Goal: Information Seeking & Learning: Learn about a topic

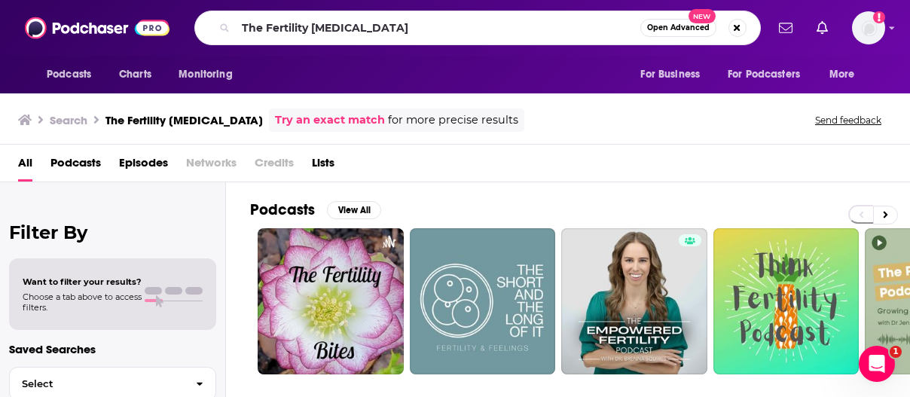
click at [301, 26] on input "The Fertility [MEDICAL_DATA]" at bounding box center [438, 28] width 405 height 24
type input "Motherhood Intended Podcast"
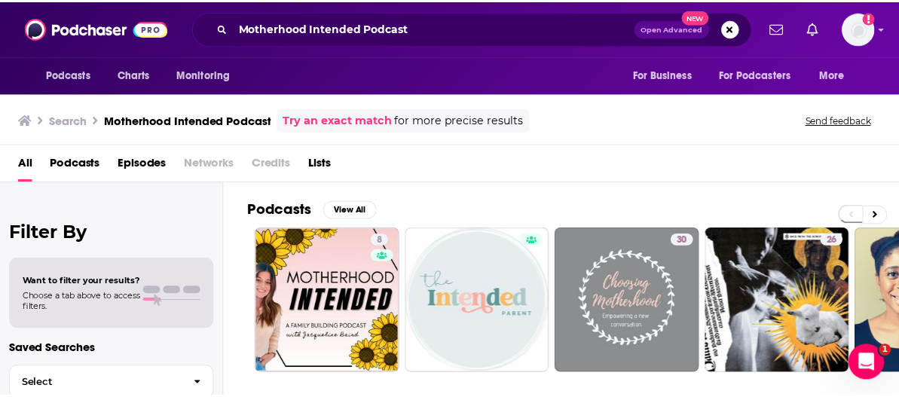
scroll to position [53, 0]
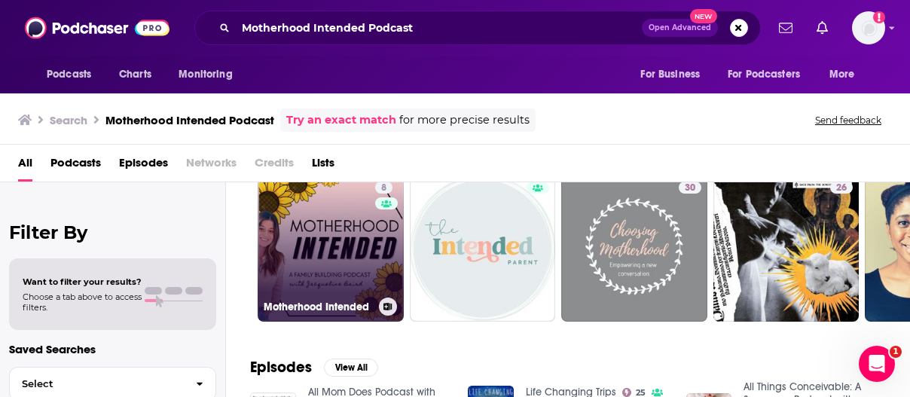
click at [337, 235] on link "8 Motherhood Intended" at bounding box center [331, 249] width 146 height 146
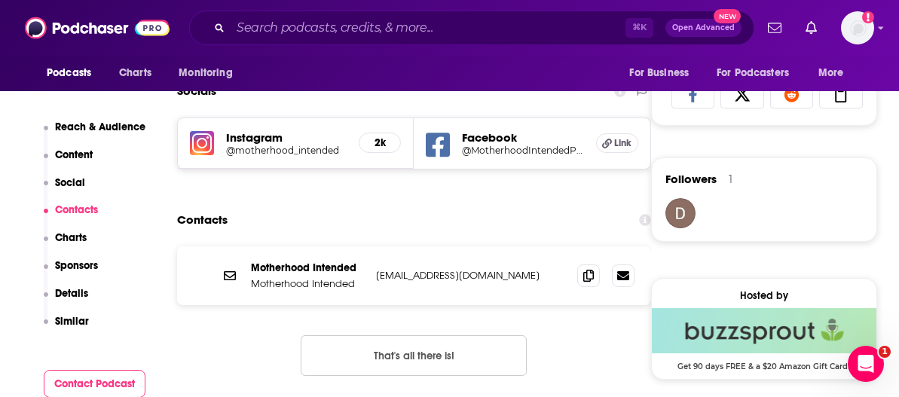
scroll to position [1131, 0]
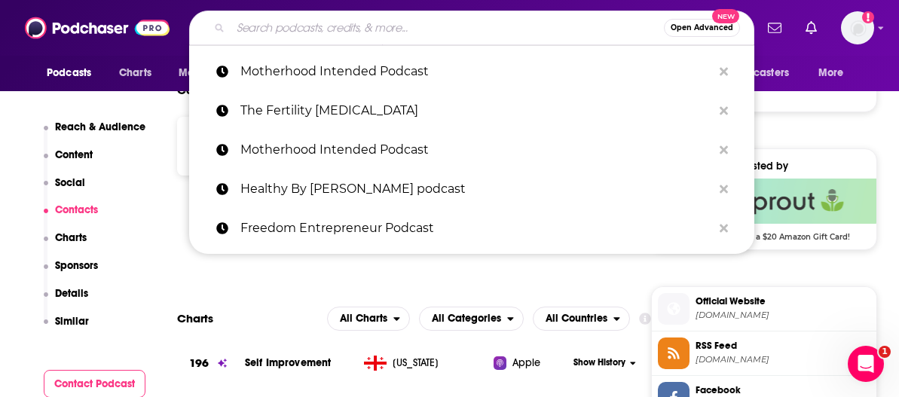
click at [345, 26] on input "Search podcasts, credits, & more..." at bounding box center [447, 28] width 433 height 24
paste input "The Fertility [MEDICAL_DATA]"
type input "The Fertility [MEDICAL_DATA]"
